Goal: Task Accomplishment & Management: Use online tool/utility

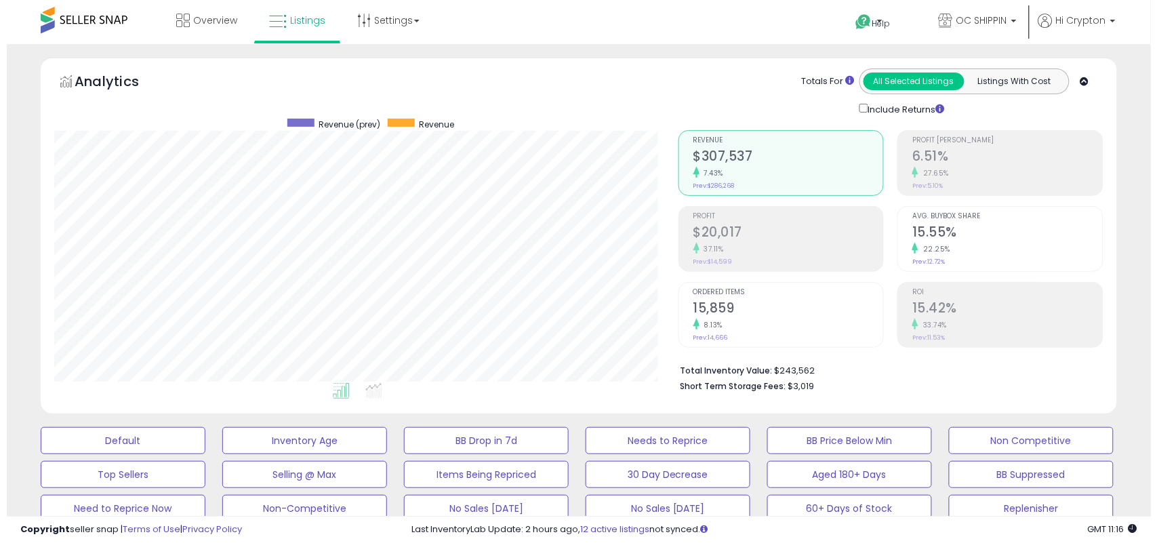
scroll to position [85, 0]
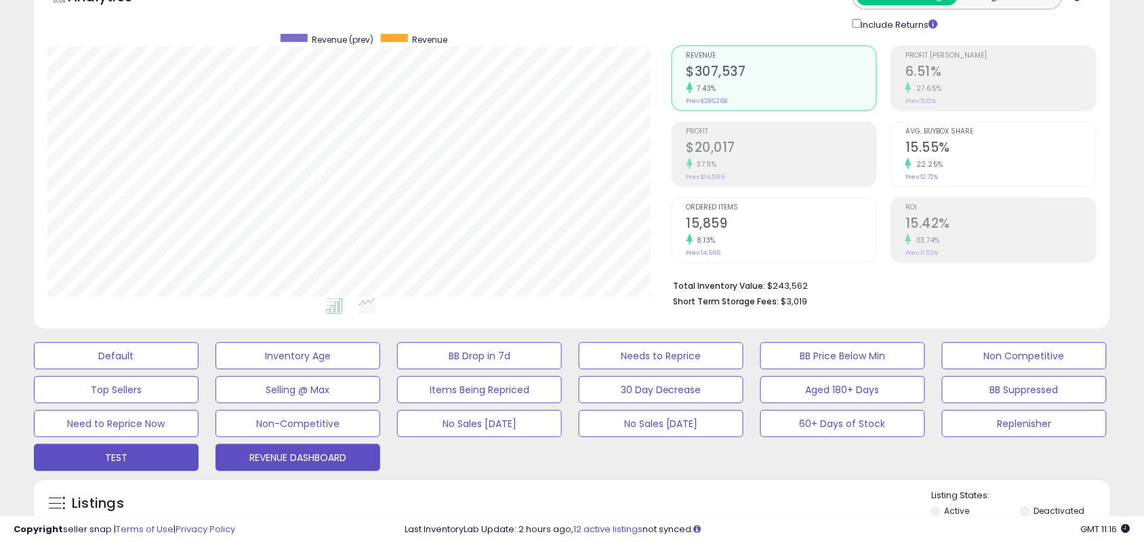
click at [199, 369] on button "REVENUE DASHBOARD" at bounding box center [116, 355] width 165 height 27
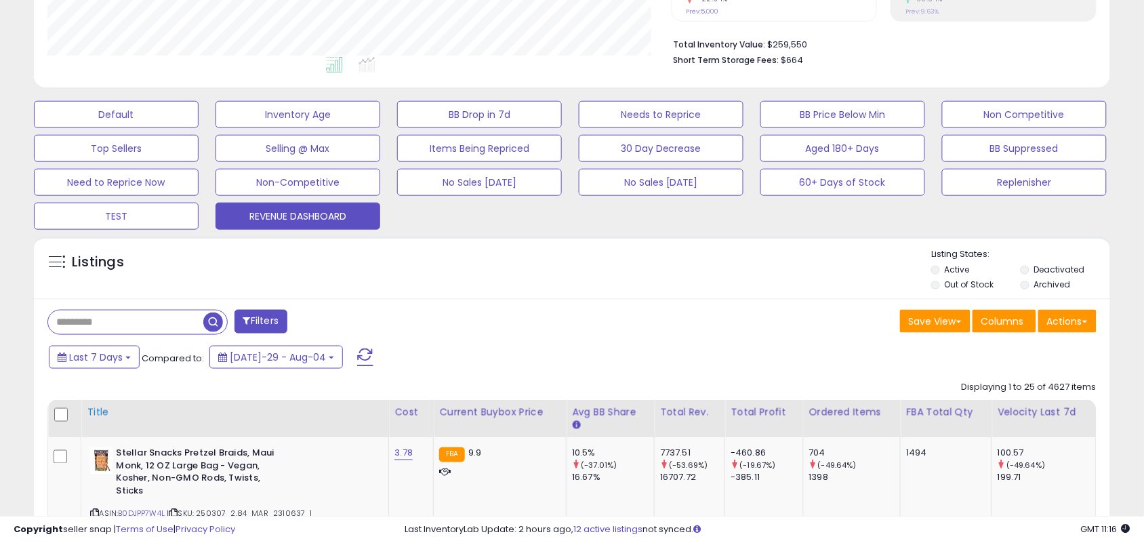
scroll to position [339, 0]
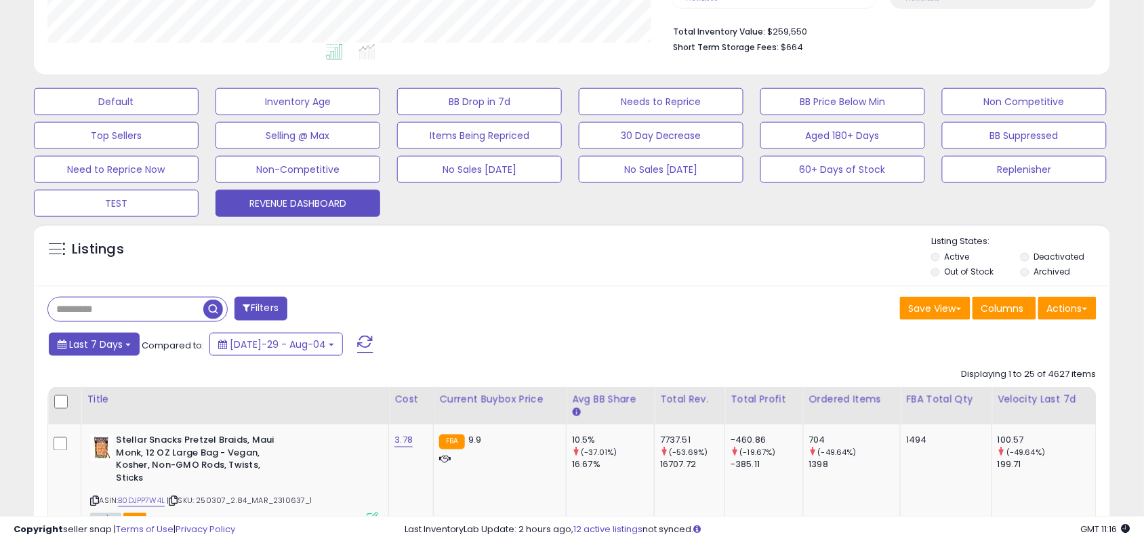
click at [123, 348] on button "Last 7 Days" at bounding box center [94, 344] width 91 height 23
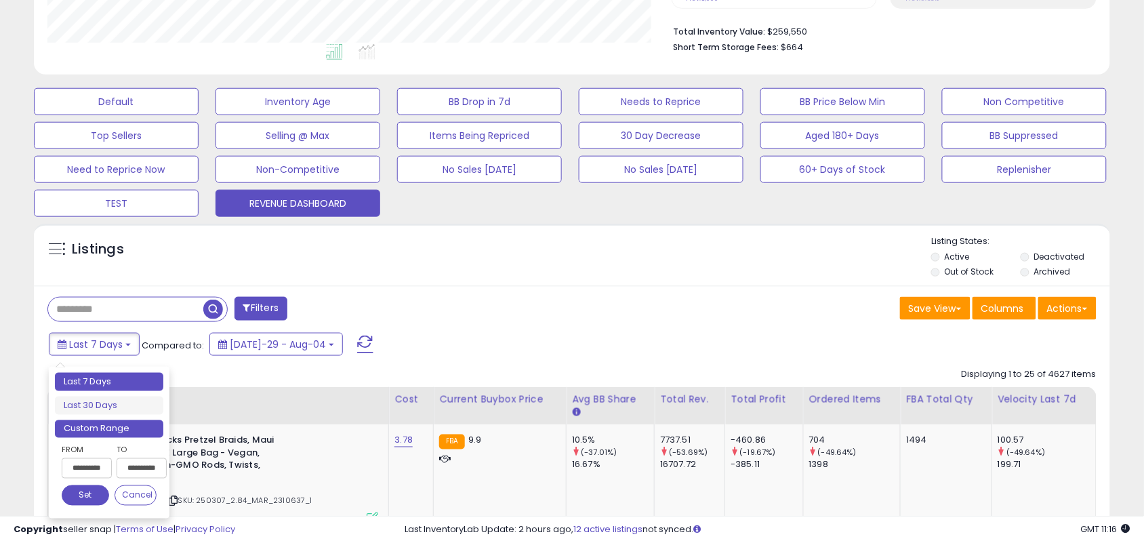
click at [122, 428] on li "Custom Range" at bounding box center [109, 429] width 108 height 18
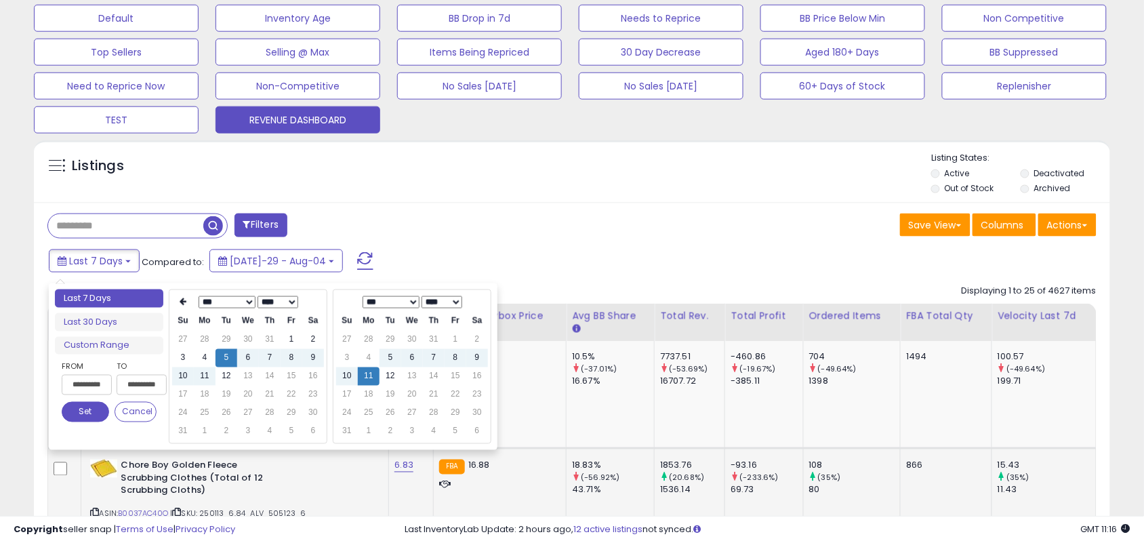
scroll to position [424, 0]
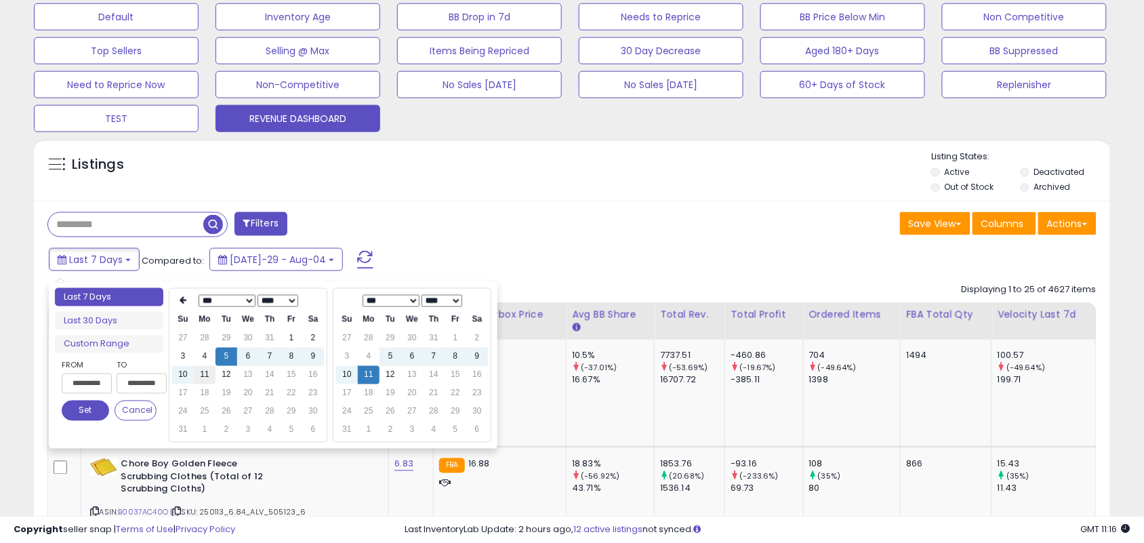
type input "**********"
click at [209, 374] on td "11" at bounding box center [205, 375] width 22 height 18
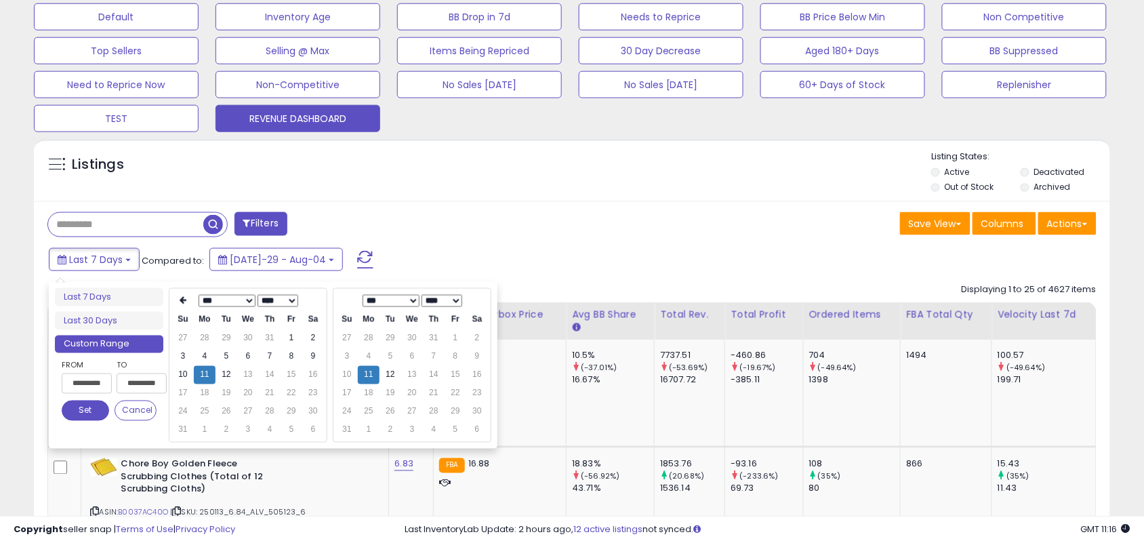
click at [98, 412] on button "Set" at bounding box center [85, 411] width 47 height 20
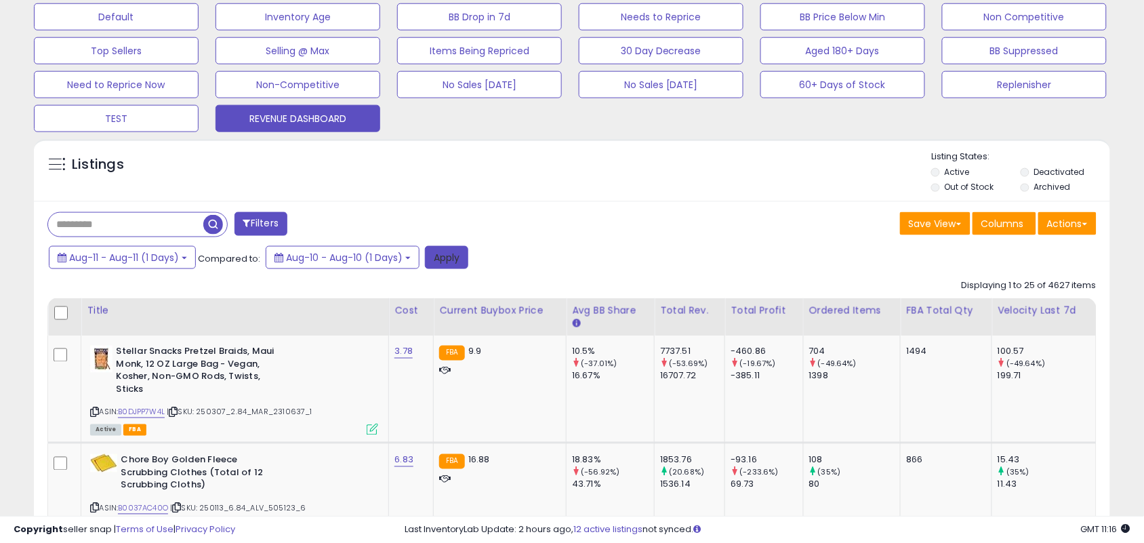
click at [449, 258] on button "Apply" at bounding box center [446, 257] width 43 height 23
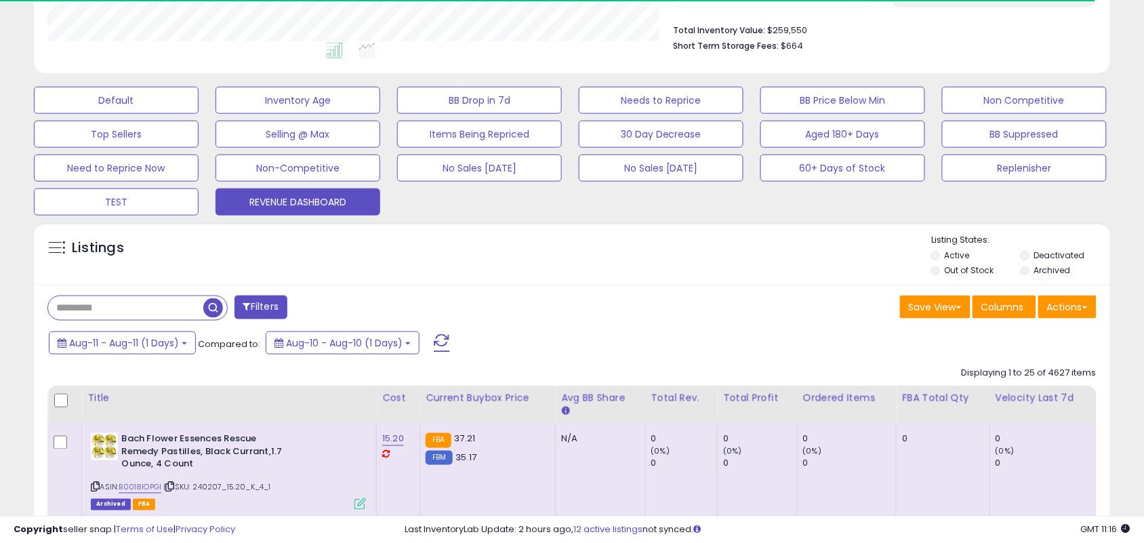
scroll to position [677467, 677120]
click at [1061, 305] on button "Actions" at bounding box center [1067, 306] width 58 height 23
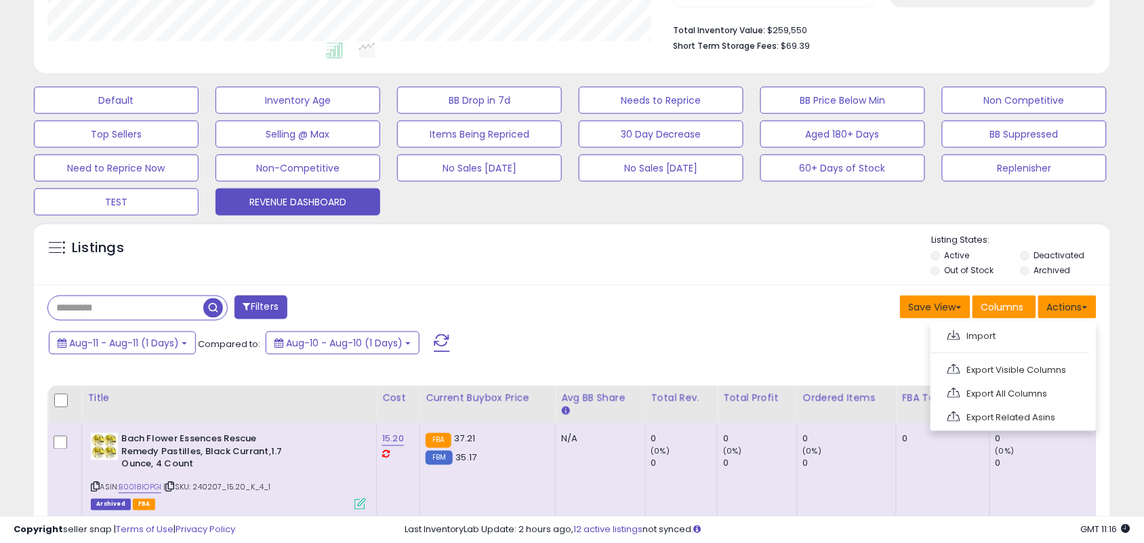
scroll to position [278, 624]
click at [979, 373] on link "Export Visible Columns" at bounding box center [1012, 369] width 148 height 21
